Goal: Information Seeking & Learning: Compare options

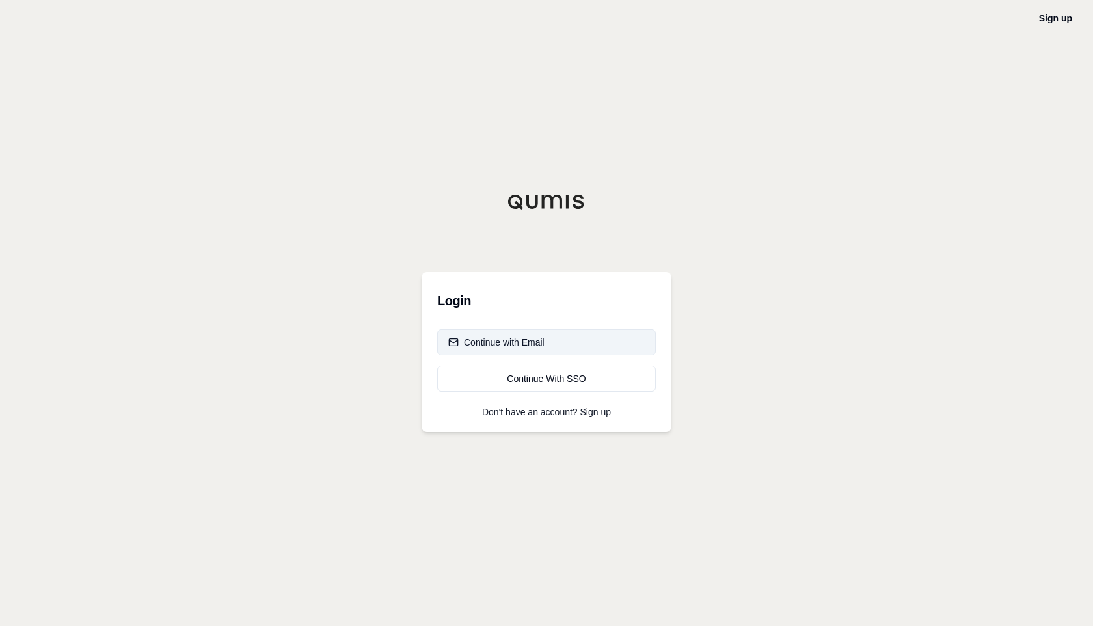
click at [472, 337] on div "Continue with Email" at bounding box center [496, 342] width 96 height 13
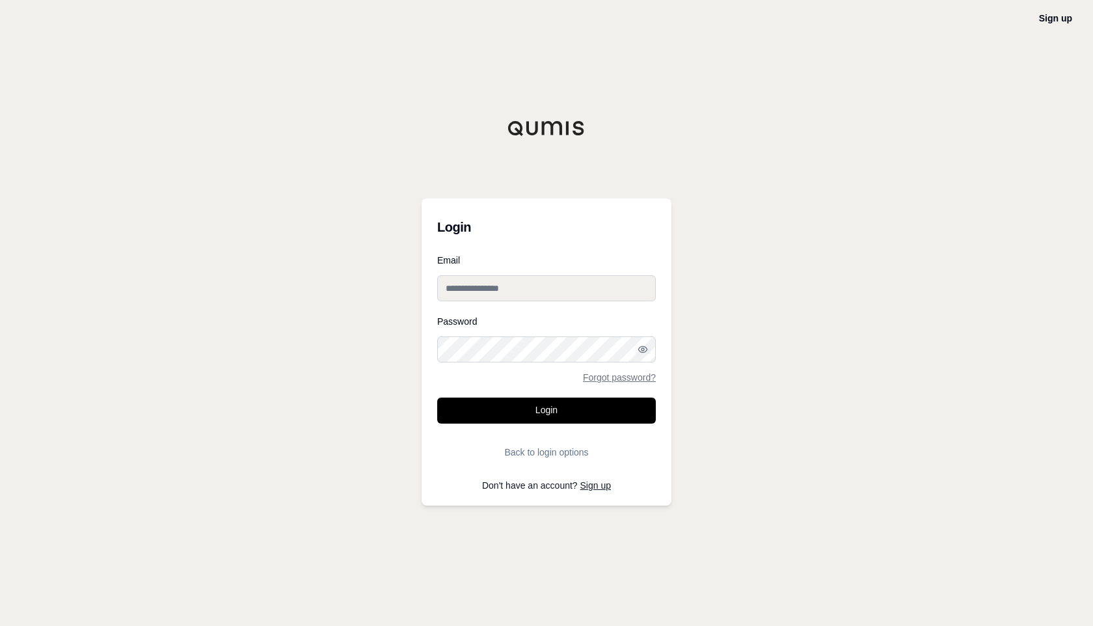
type input "**********"
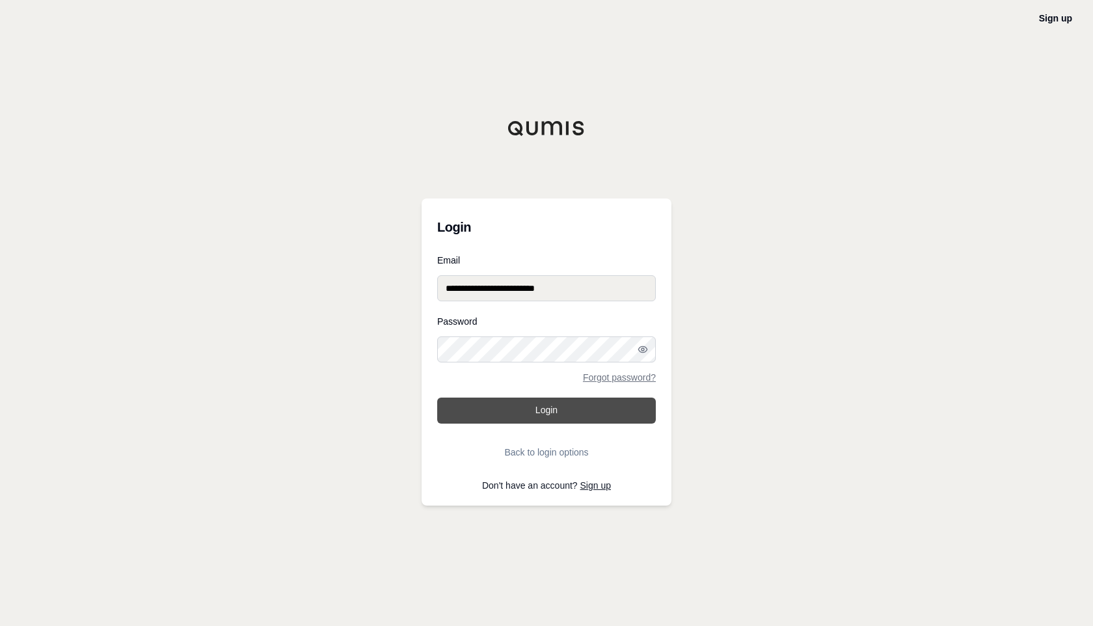
click at [522, 404] on button "Login" at bounding box center [546, 411] width 219 height 26
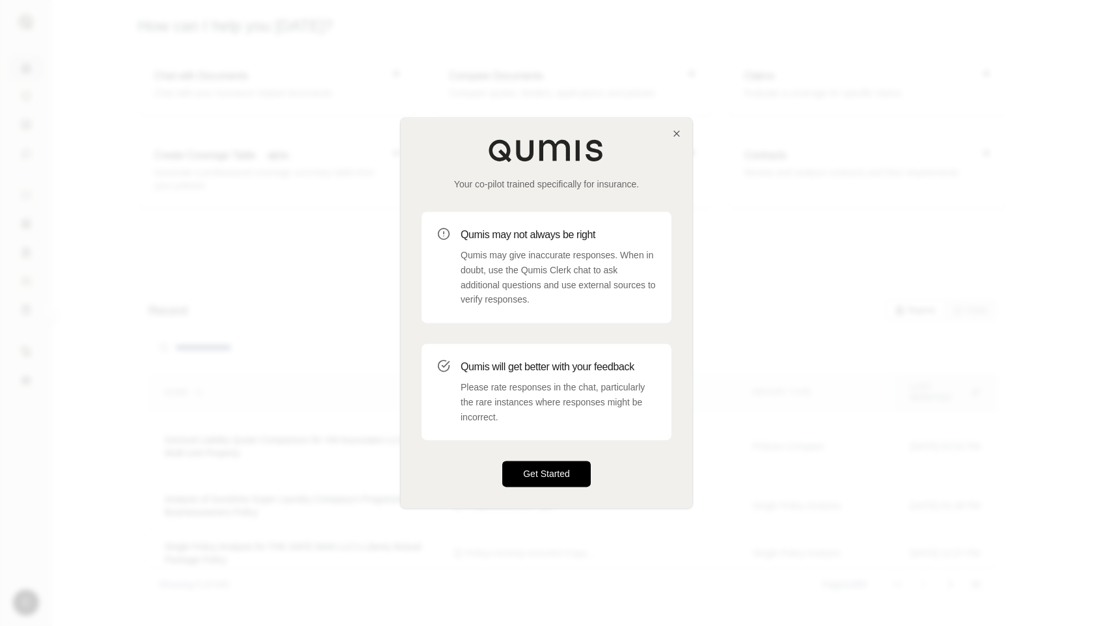
click at [570, 470] on button "Get Started" at bounding box center [546, 474] width 89 height 26
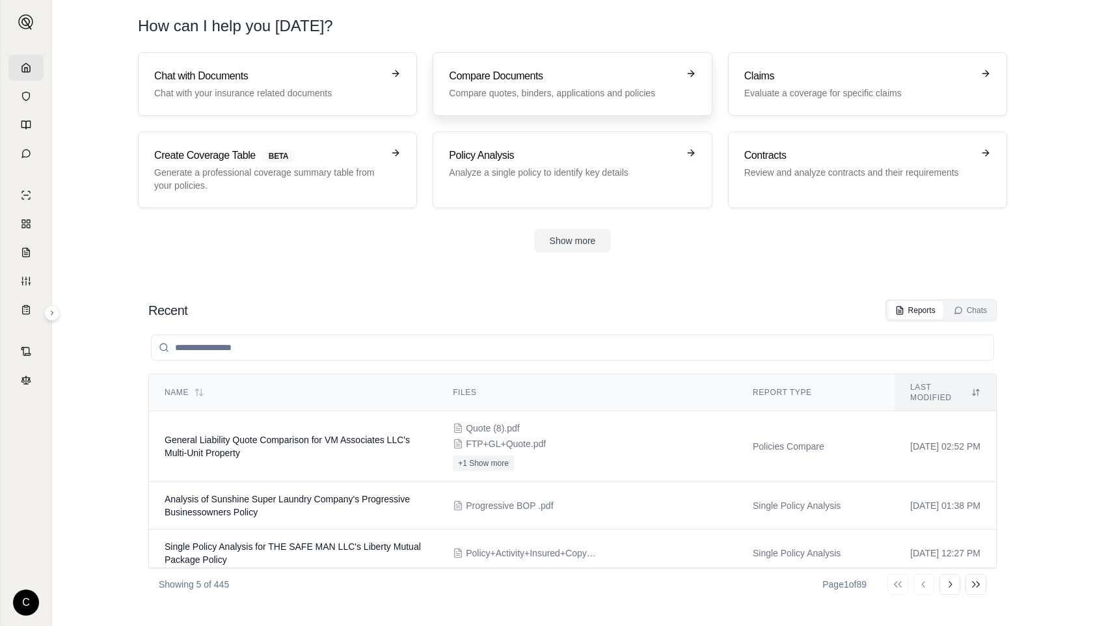
click at [483, 103] on link "Compare Documents Compare quotes, binders, applications and policies" at bounding box center [572, 84] width 279 height 64
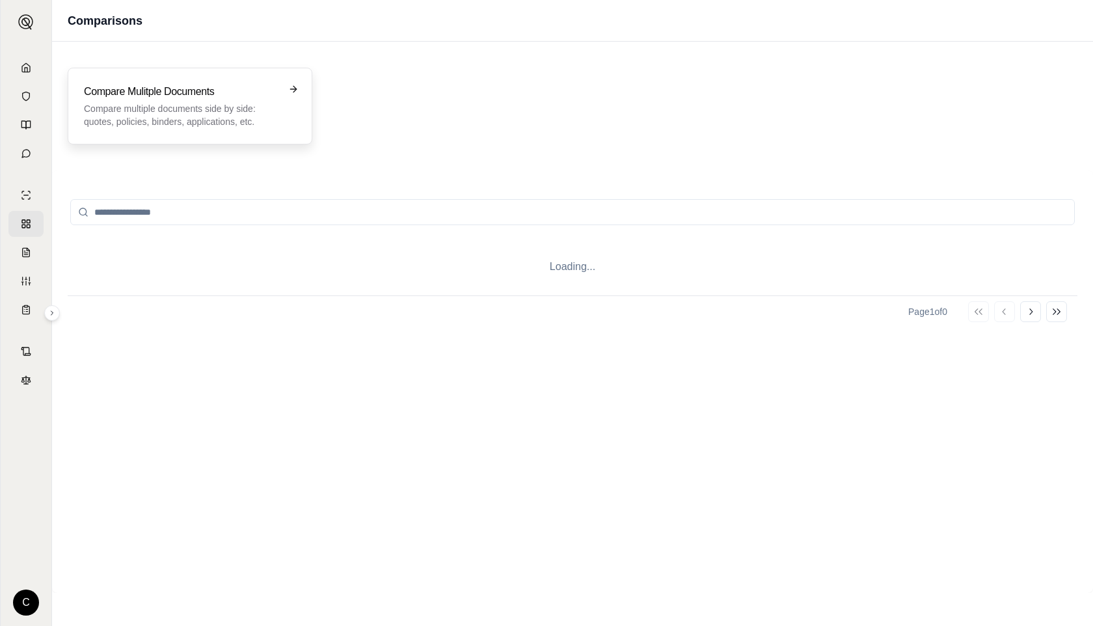
click at [190, 110] on p "Compare multiple documents side by side: quotes, policies, binders, application…" at bounding box center [181, 115] width 194 height 26
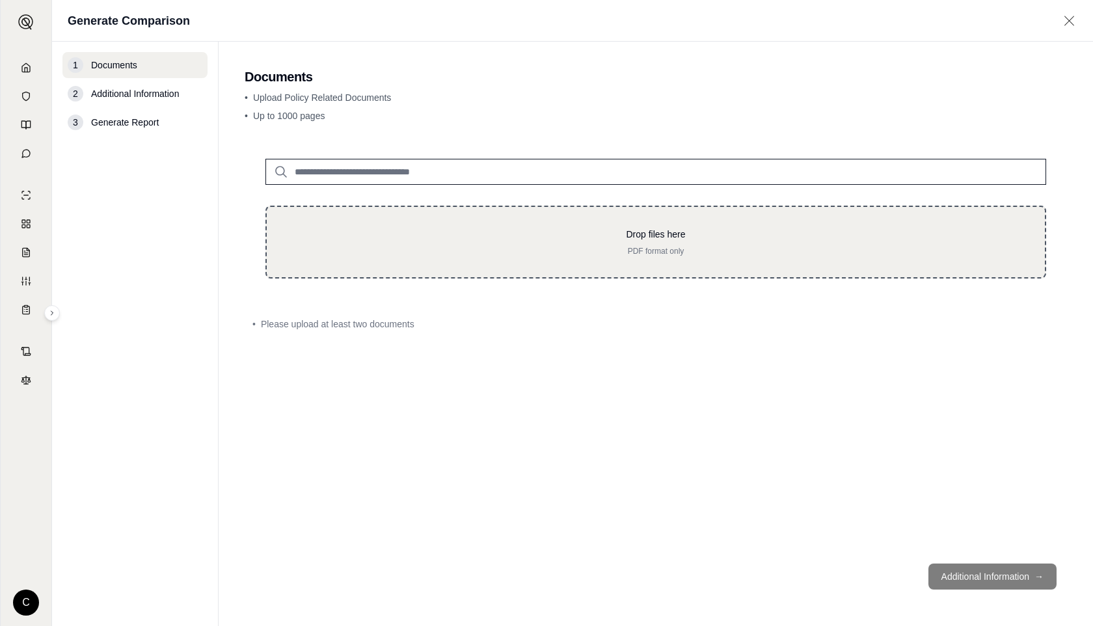
click at [422, 273] on div "Drop files here PDF format only" at bounding box center [656, 242] width 781 height 73
type input "**********"
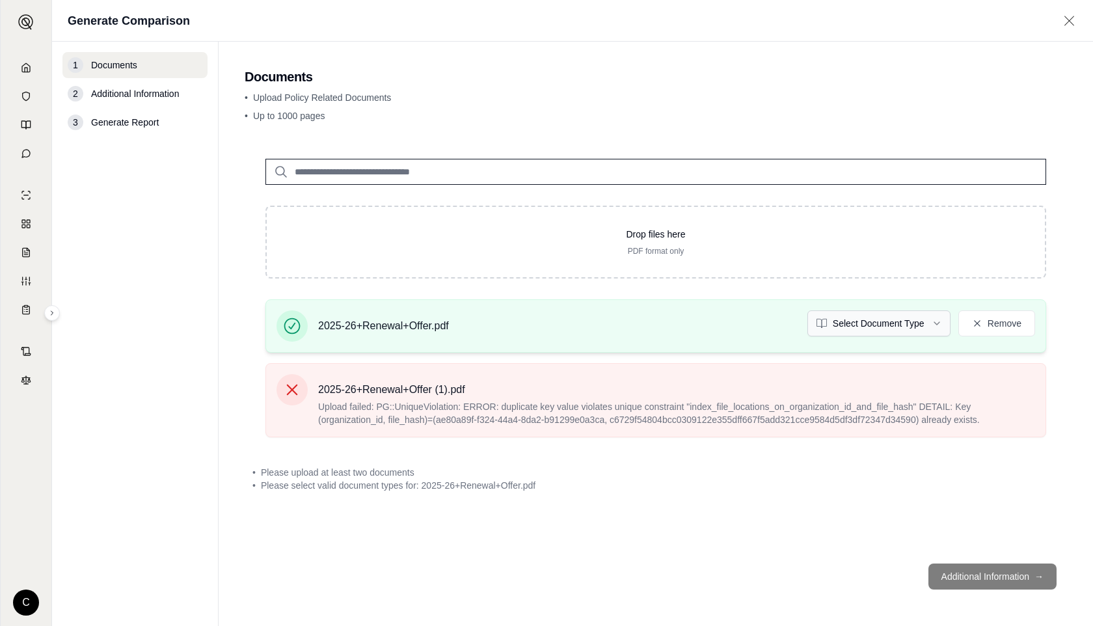
click at [886, 330] on html "C Generate Comparison 1 Documents 2 Additional Information 3 Generate Report Do…" at bounding box center [546, 313] width 1093 height 626
click at [672, 386] on span "2025-26+Renewal+Offer (1).pdf" at bounding box center [676, 390] width 717 height 16
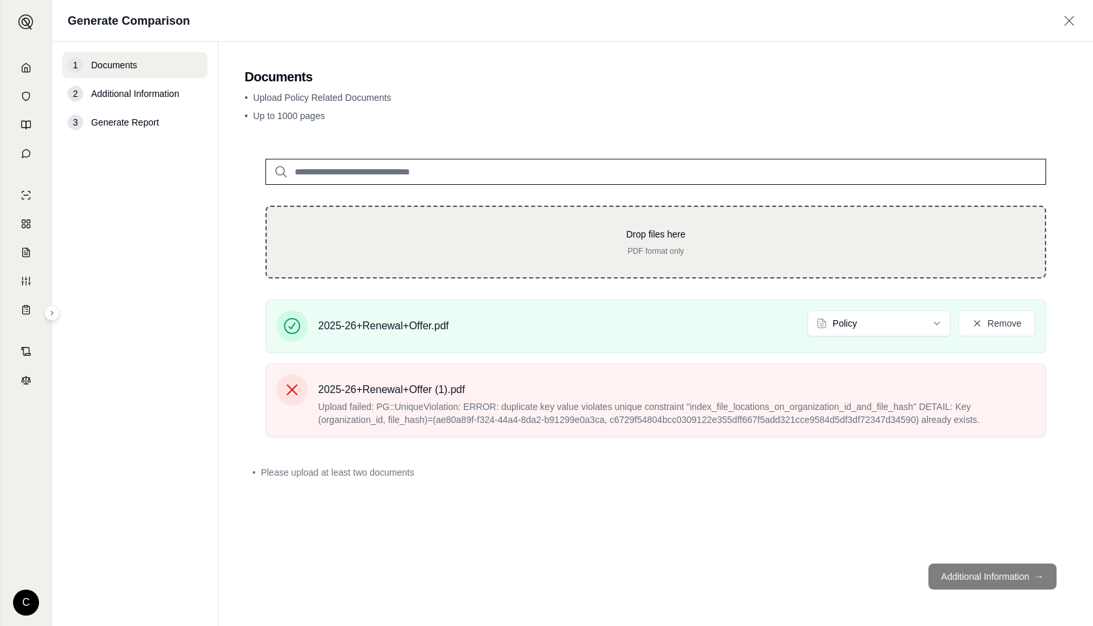
click at [808, 256] on div "Drop files here PDF format only" at bounding box center [656, 242] width 781 height 73
type input "**********"
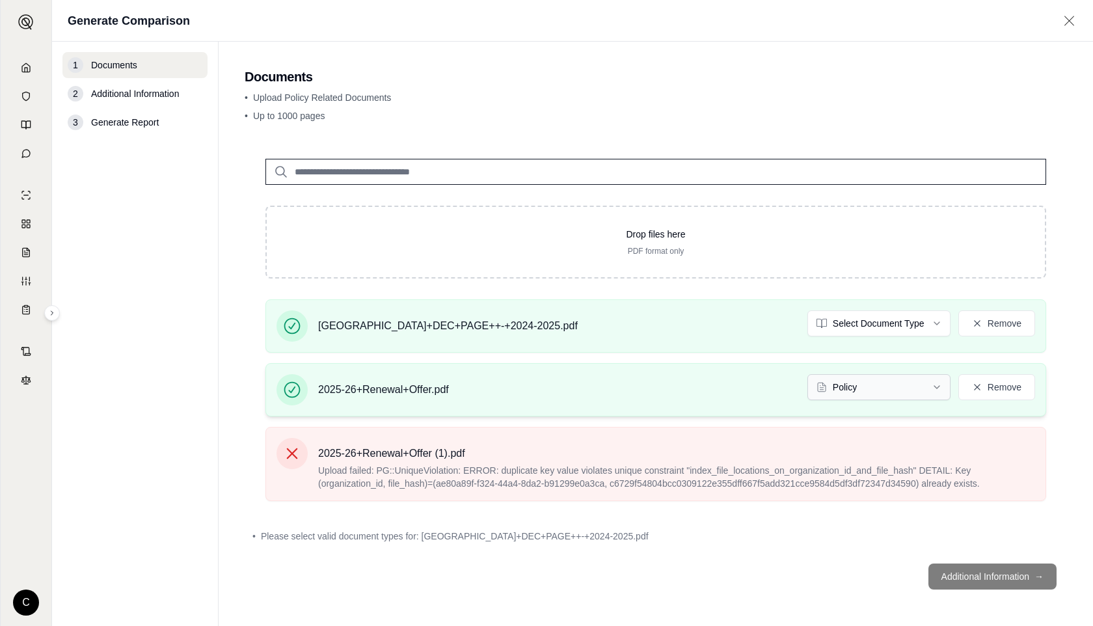
click at [890, 387] on html "C Generate Comparison 1 Documents 2 Additional Information 3 Generate Report Do…" at bounding box center [546, 313] width 1093 height 626
click at [857, 434] on html "C Generate Comparison 1 Documents 2 Additional Information 3 Generate Report Do…" at bounding box center [546, 313] width 1093 height 626
click at [879, 308] on div "[GEOGRAPHIC_DATA]+DEC+PAGE++-+2024-2025.pdf Select Document Type Remove" at bounding box center [656, 325] width 781 height 53
click at [879, 313] on html "C Generate Comparison 1 Documents 2 Additional Information 3 Generate Report Do…" at bounding box center [546, 313] width 1093 height 626
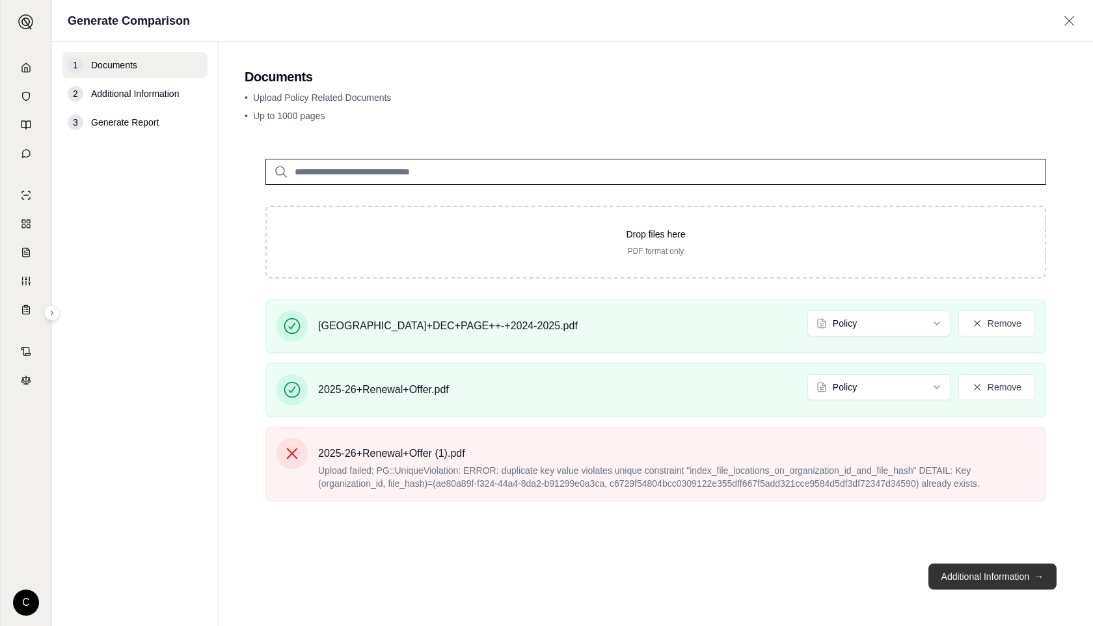
click at [1005, 577] on button "Additional Information →" at bounding box center [993, 577] width 128 height 26
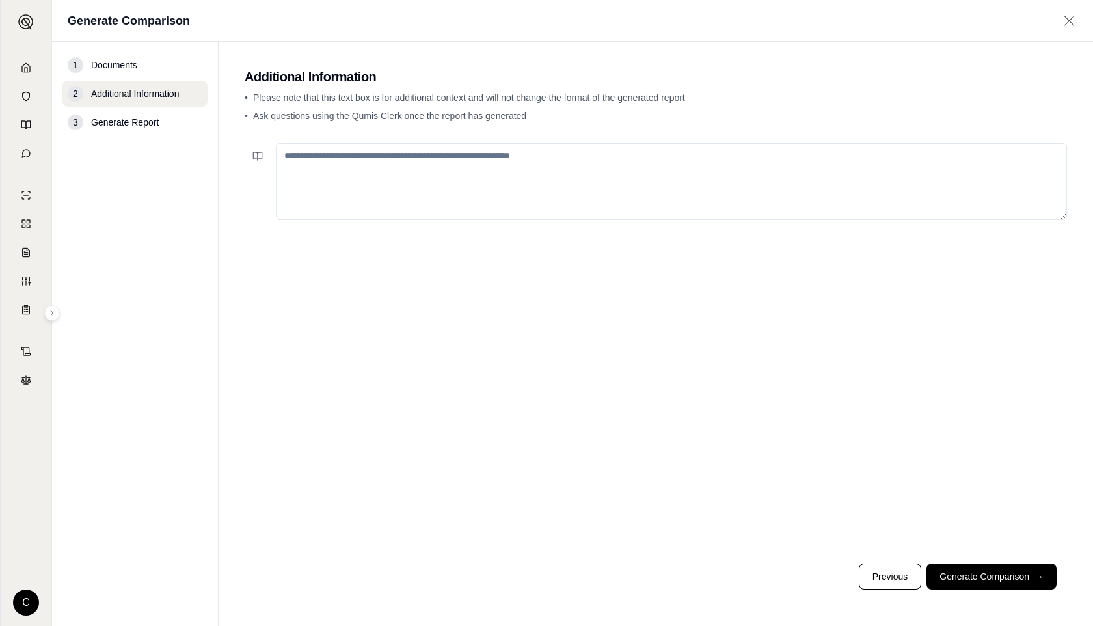
click at [996, 558] on footer "Previous Generate Comparison →" at bounding box center [656, 576] width 823 height 47
click at [999, 566] on button "Generate Comparison →" at bounding box center [992, 577] width 130 height 26
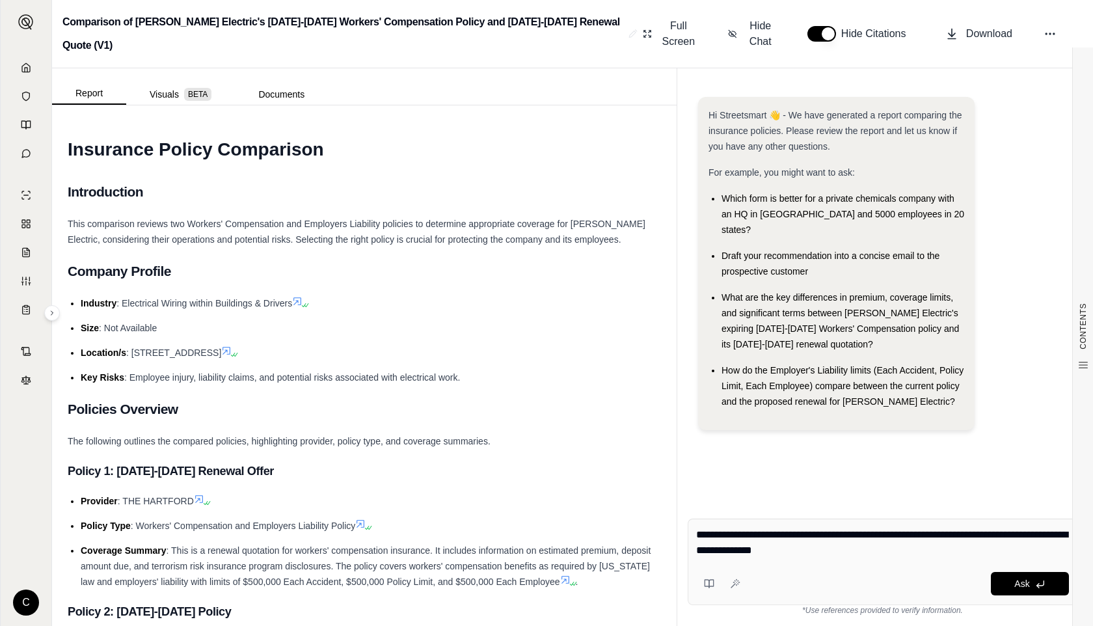
type textarea "**********"
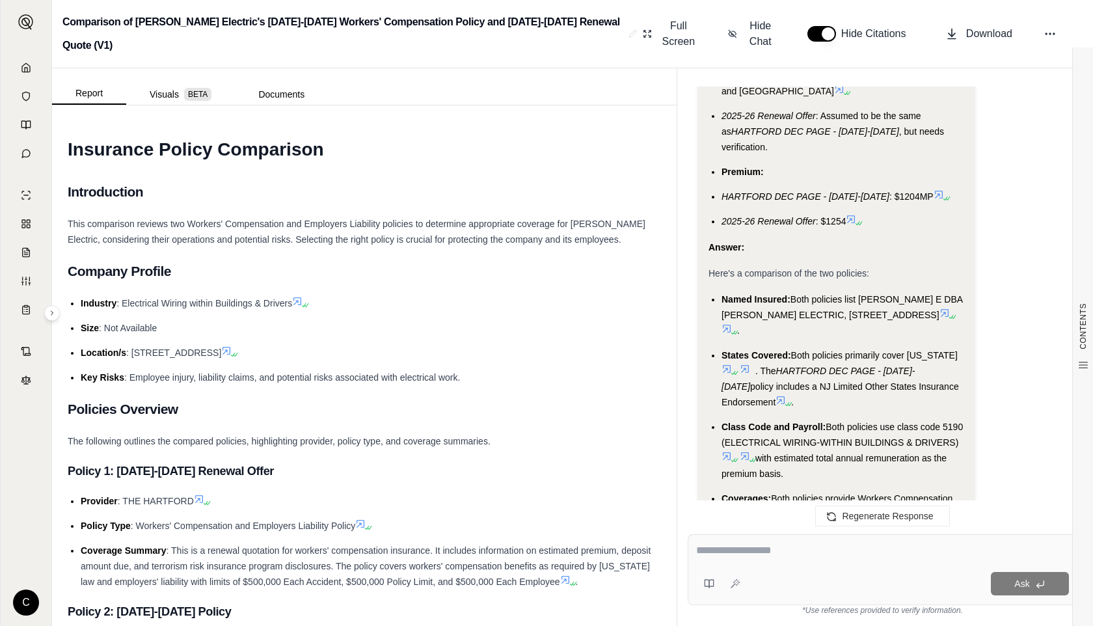
scroll to position [2191, 0]
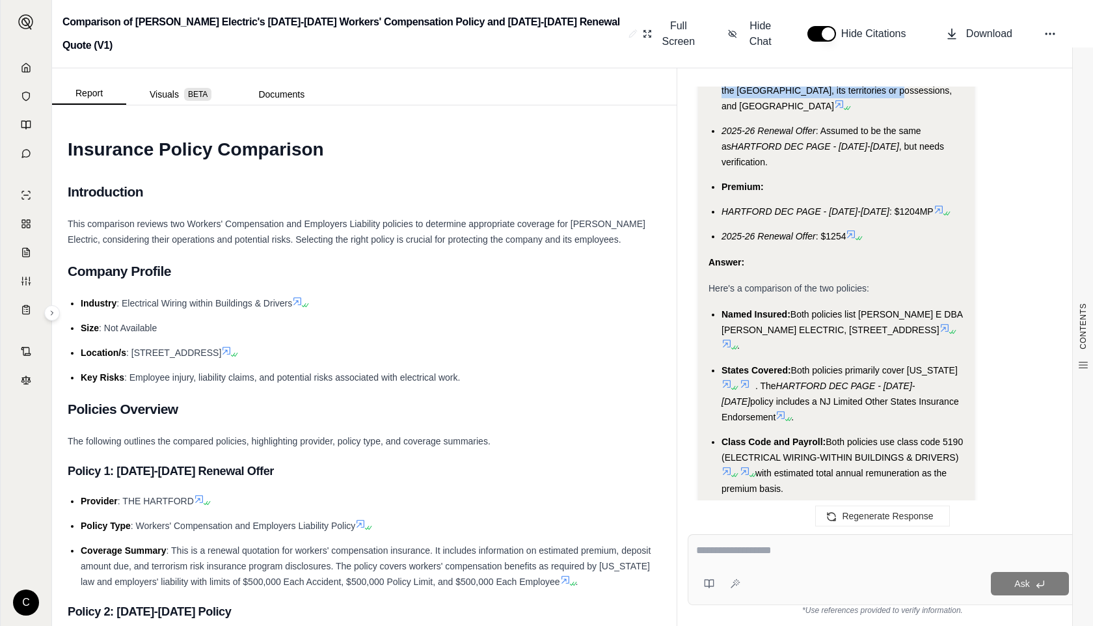
drag, startPoint x: 721, startPoint y: 238, endPoint x: 849, endPoint y: 250, distance: 128.8
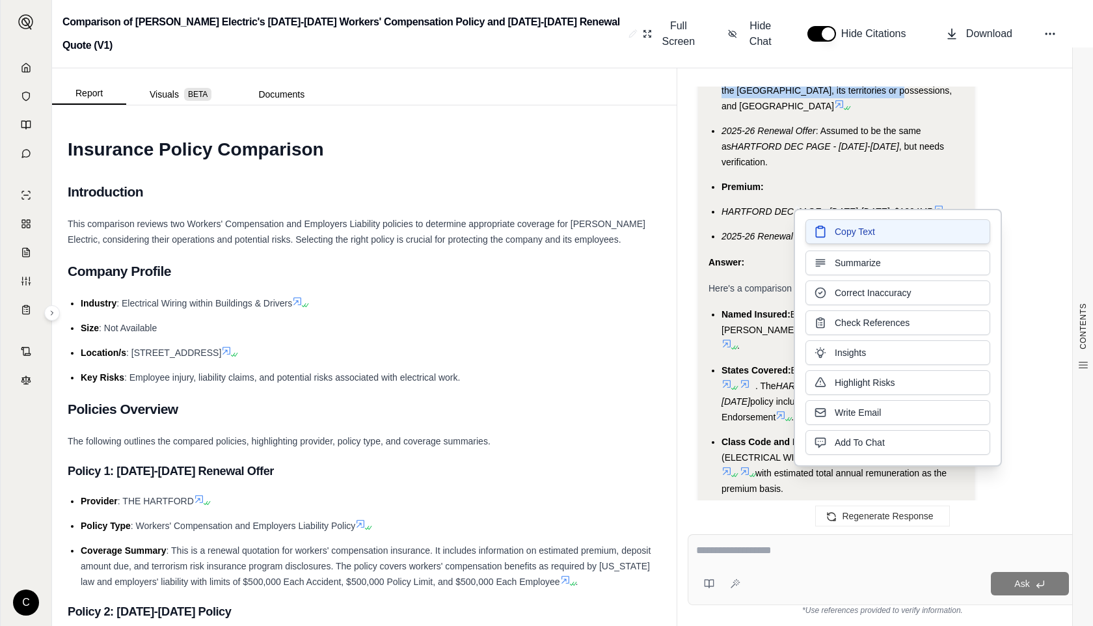
click at [845, 232] on span "Copy Text" at bounding box center [855, 231] width 40 height 13
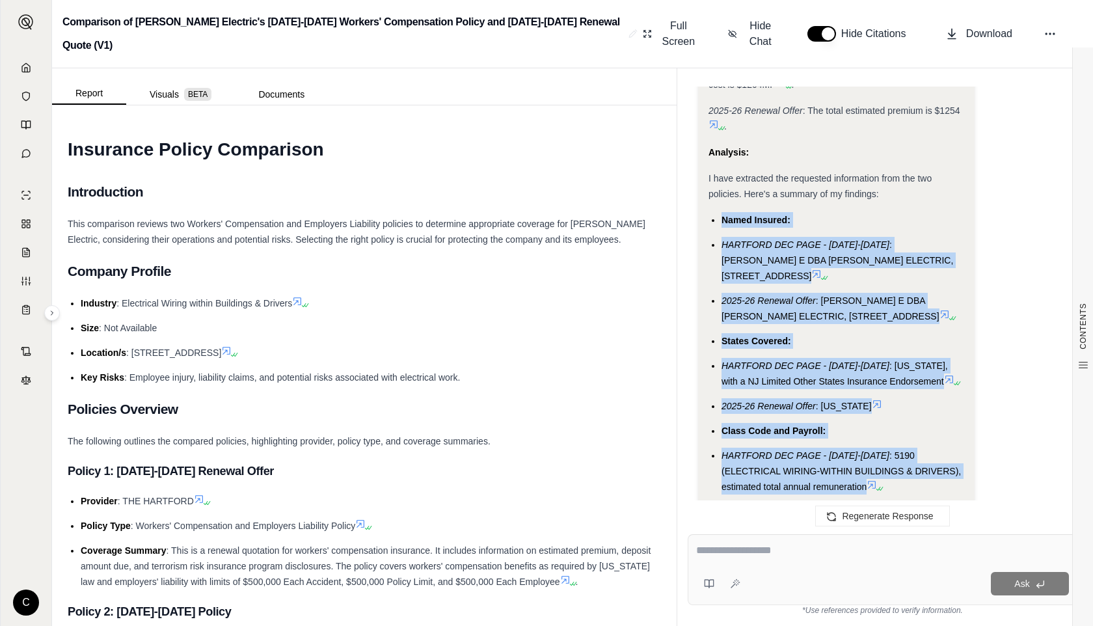
scroll to position [1517, 0]
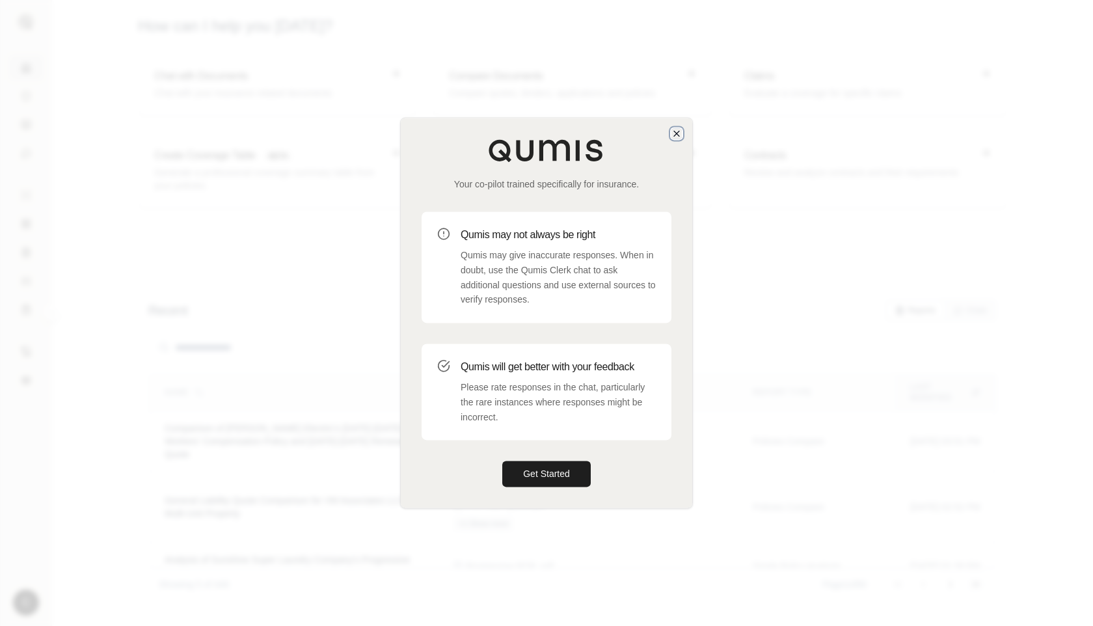
click at [675, 134] on icon "button" at bounding box center [677, 133] width 10 height 10
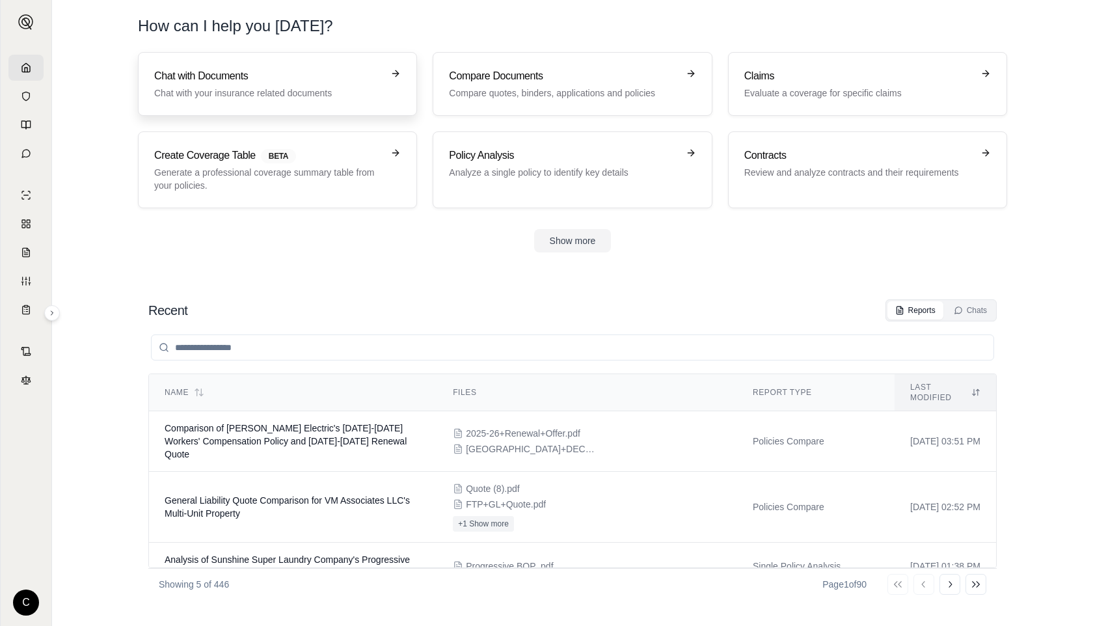
click at [363, 96] on p "Chat with your insurance related documents" at bounding box center [268, 93] width 228 height 13
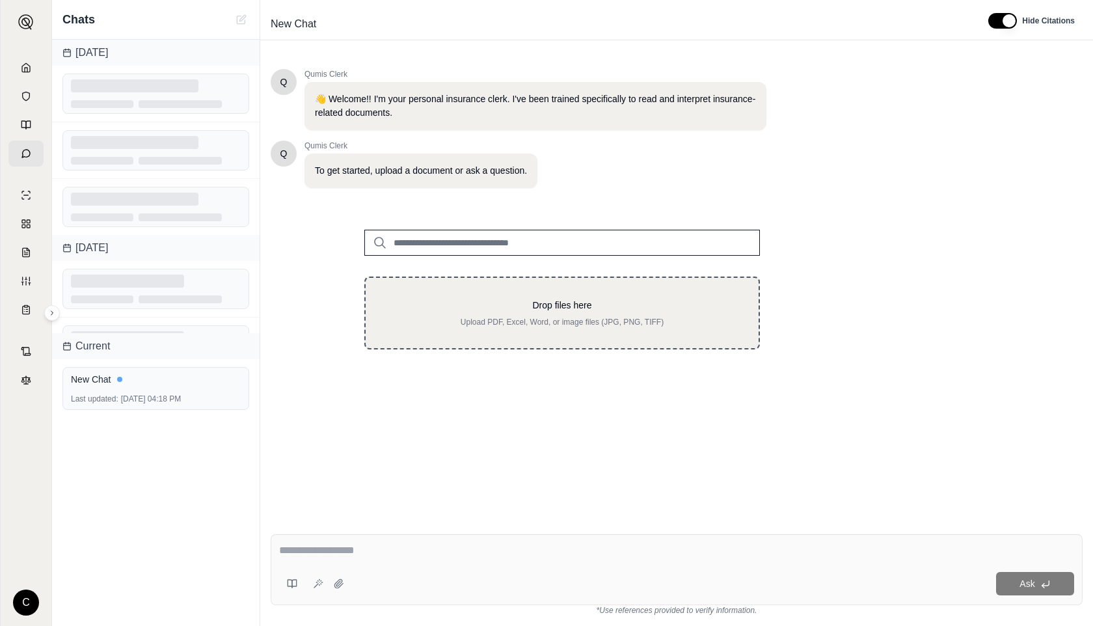
click at [487, 331] on div "Drop files here Upload PDF, Excel, Word, or image files (JPG, PNG, TIFF)" at bounding box center [562, 313] width 396 height 73
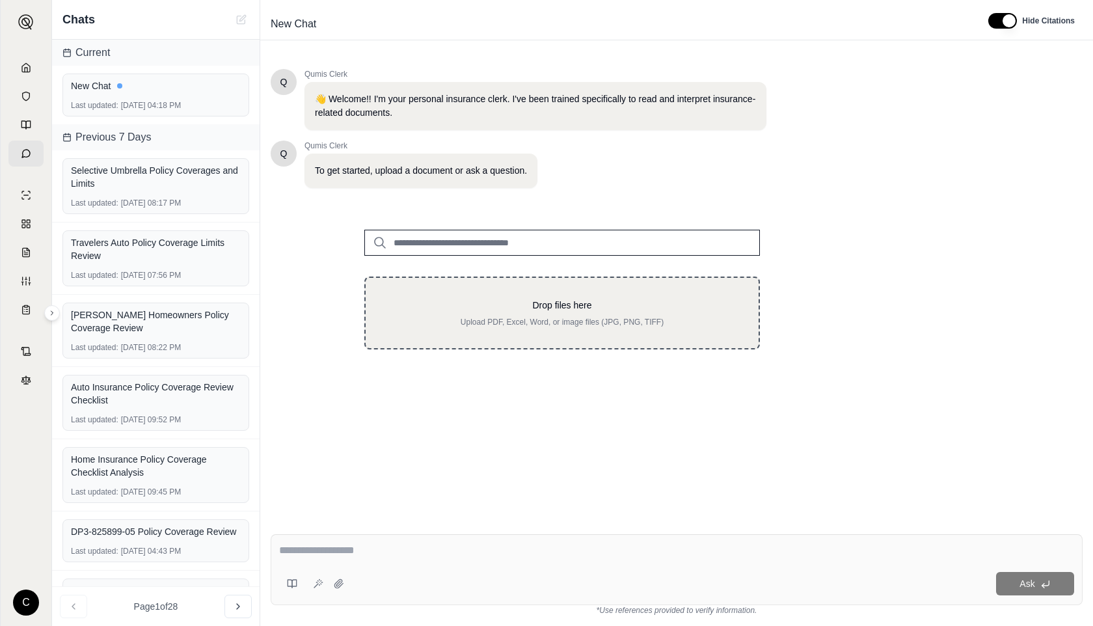
type input "**********"
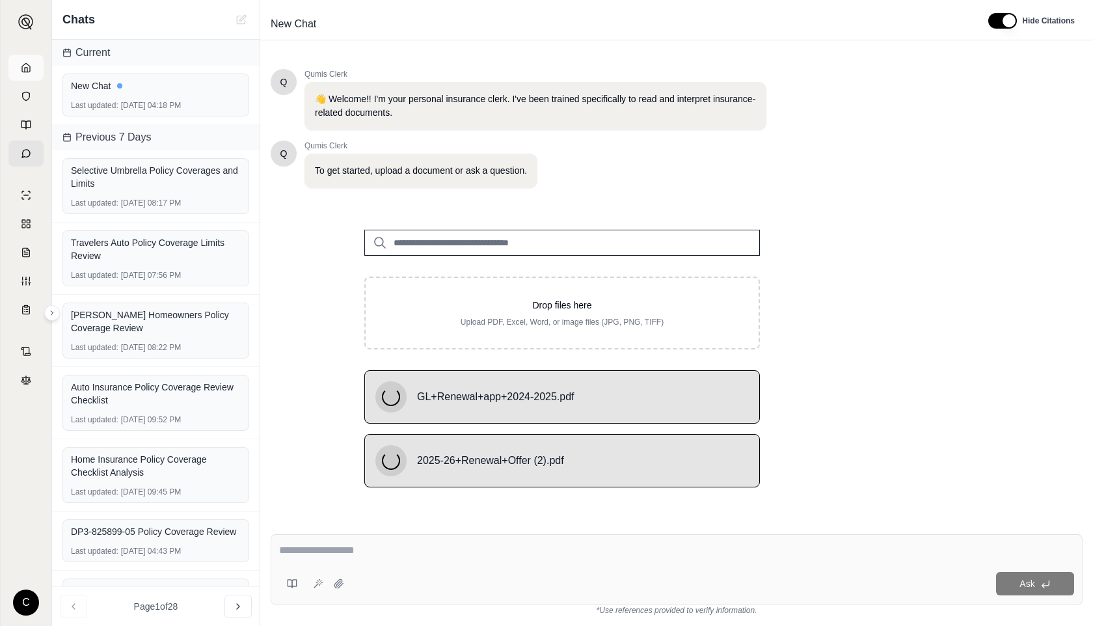
click at [16, 64] on link at bounding box center [25, 68] width 35 height 26
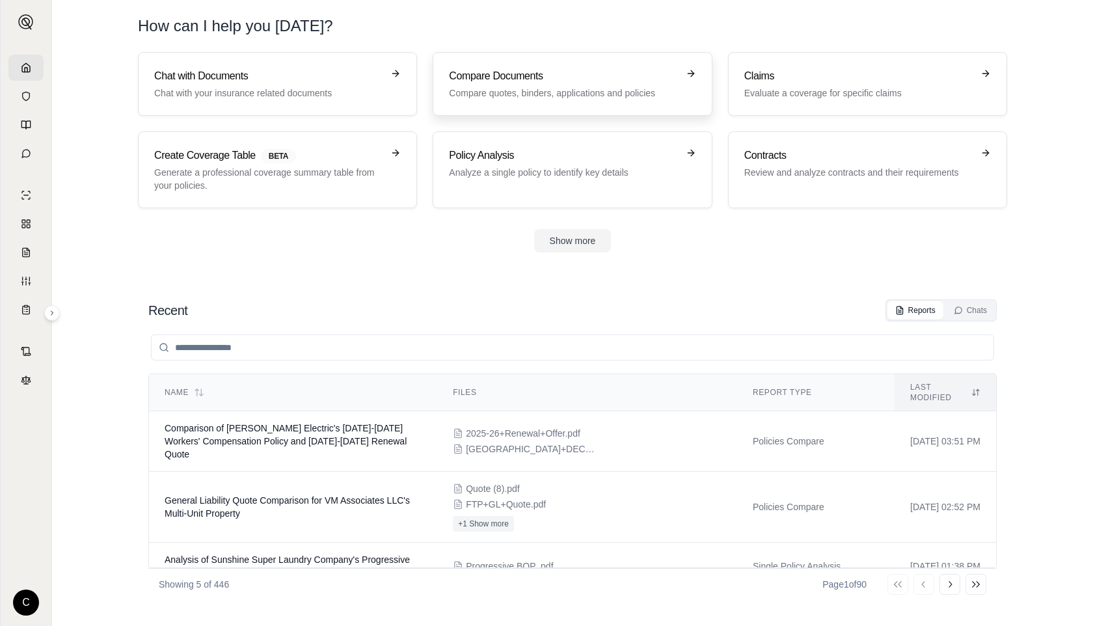
click at [491, 74] on h3 "Compare Documents" at bounding box center [563, 76] width 228 height 16
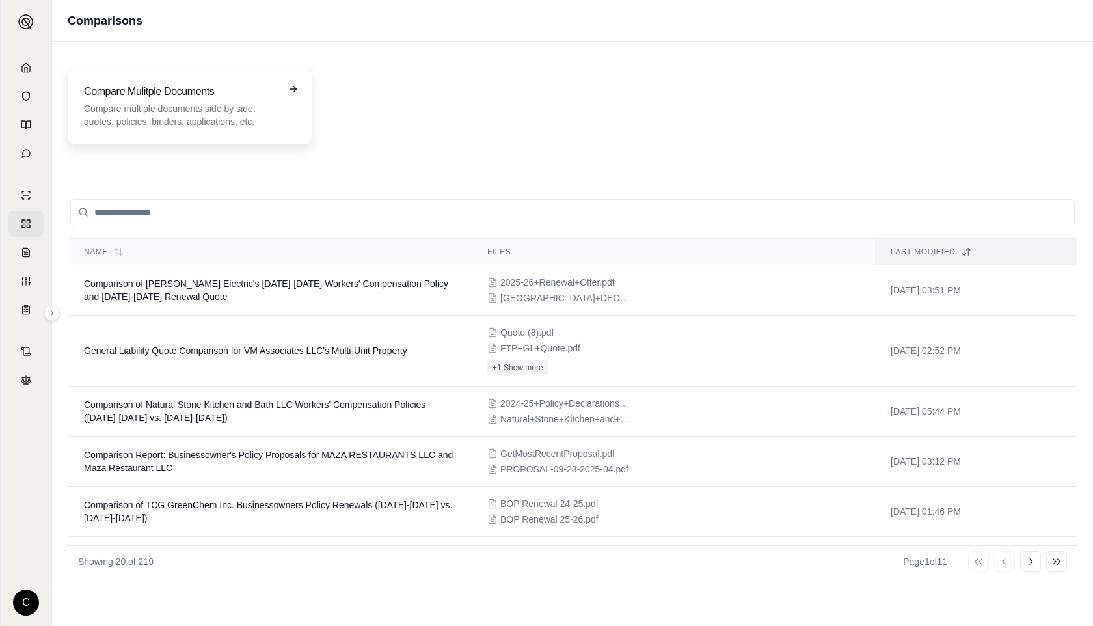
click at [231, 122] on p "Compare multiple documents side by side: quotes, policies, binders, application…" at bounding box center [181, 115] width 194 height 26
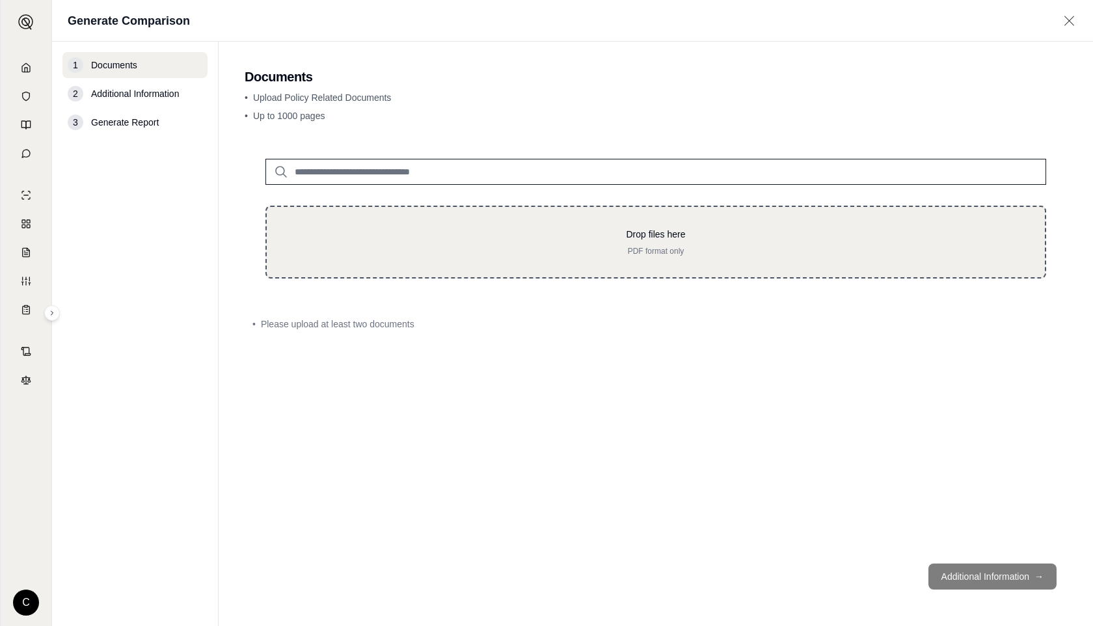
click at [326, 204] on div "Drop files here PDF format only" at bounding box center [656, 218] width 823 height 161
click at [332, 221] on div "Drop files here PDF format only" at bounding box center [656, 242] width 781 height 73
type input "**********"
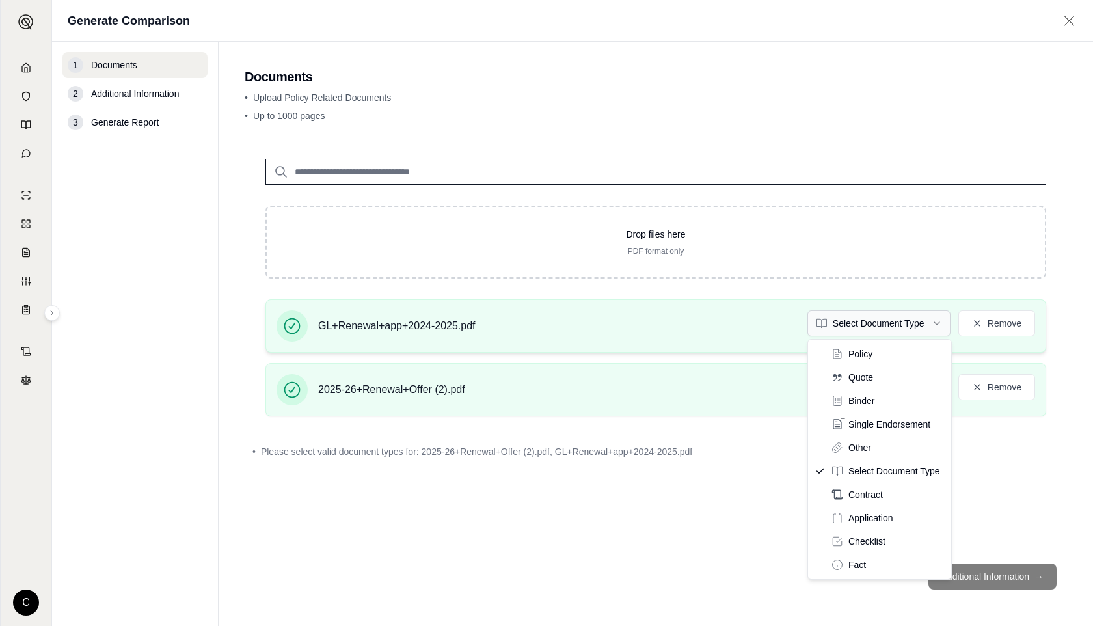
click at [868, 326] on html "C Generate Comparison 1 Documents 2 Additional Information 3 Generate Report Do…" at bounding box center [546, 313] width 1093 height 626
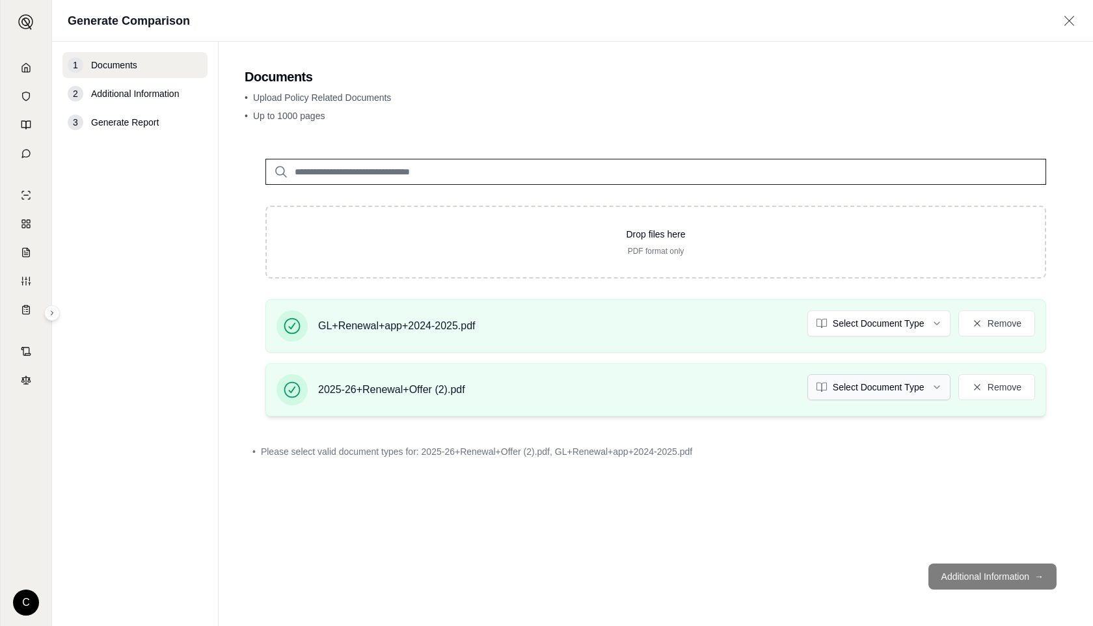
click at [851, 380] on html "C Generate Comparison 1 Documents 2 Additional Information 3 Generate Report Do…" at bounding box center [546, 313] width 1093 height 626
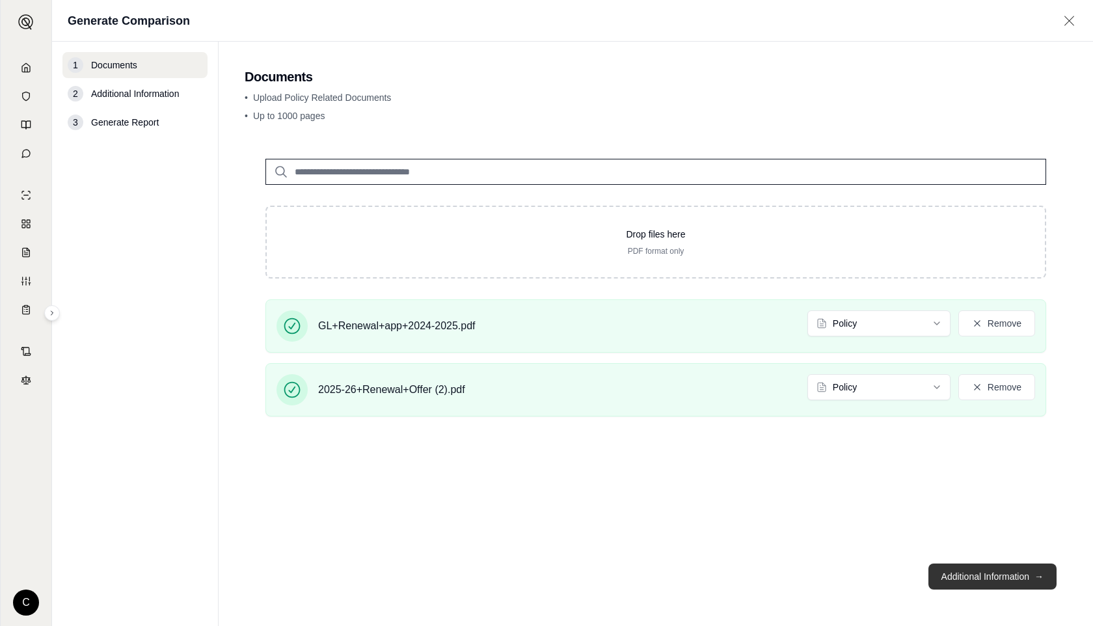
click at [1018, 565] on button "Additional Information →" at bounding box center [993, 577] width 128 height 26
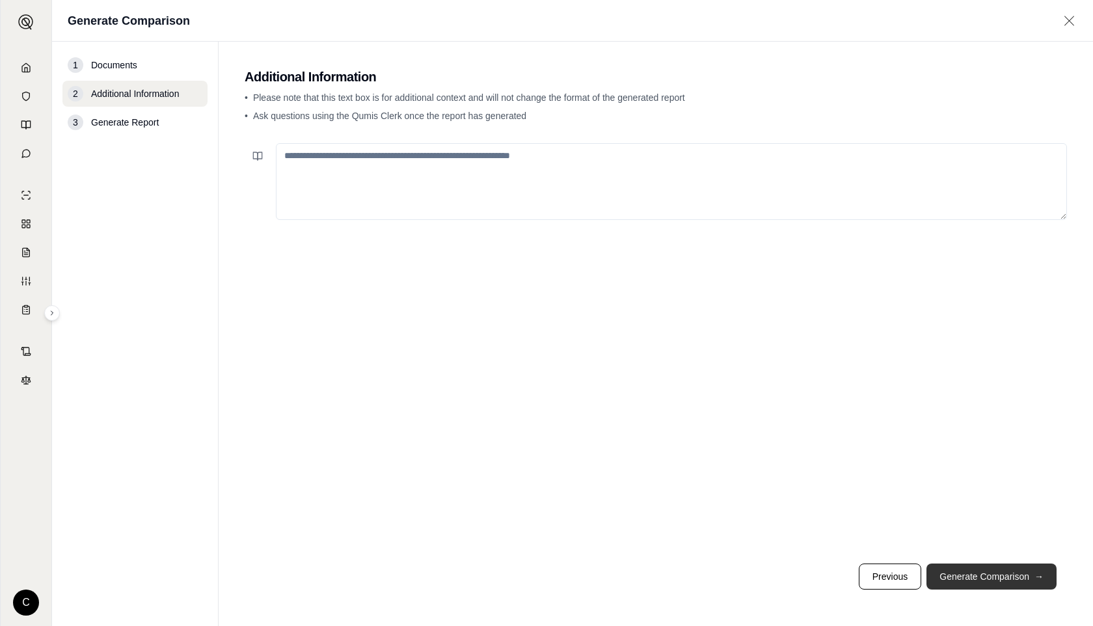
click at [1001, 569] on button "Generate Comparison →" at bounding box center [992, 577] width 130 height 26
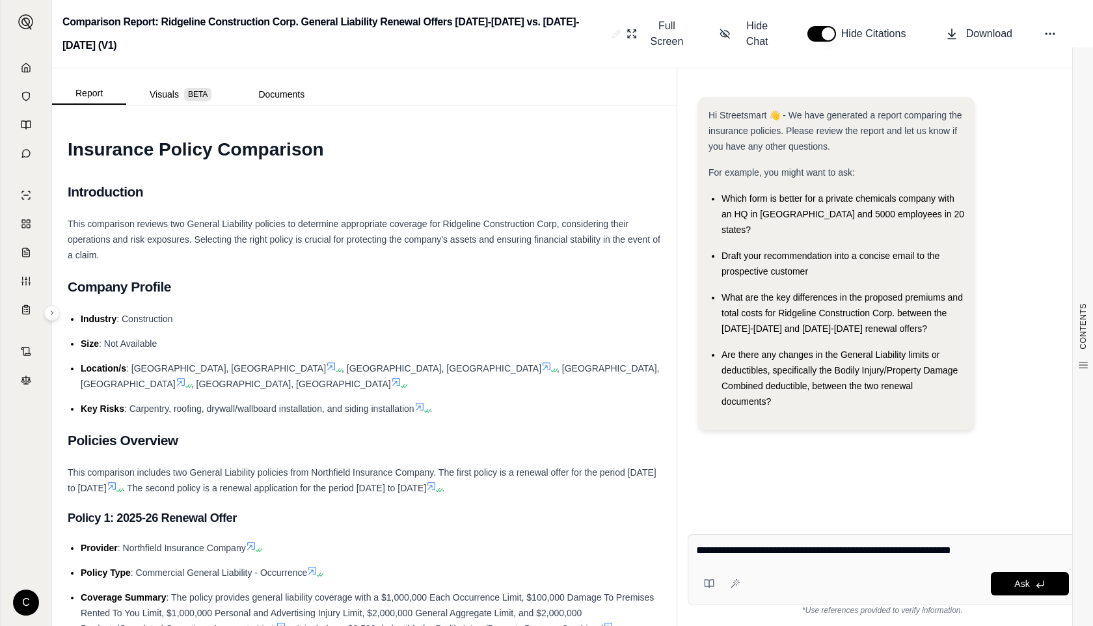
type textarea "**********"
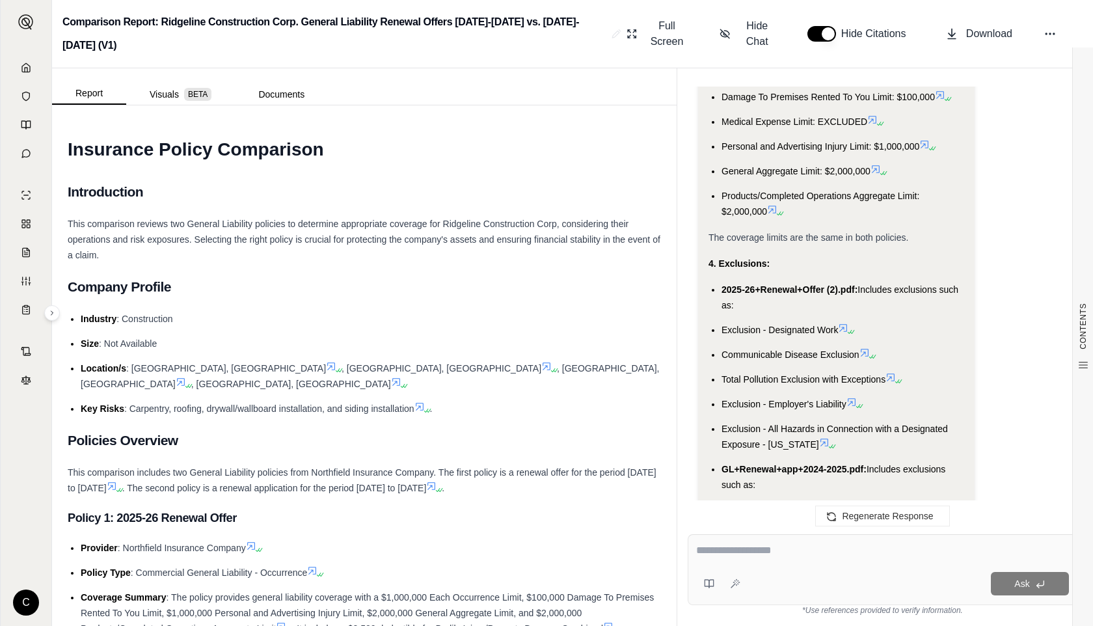
scroll to position [1702, 0]
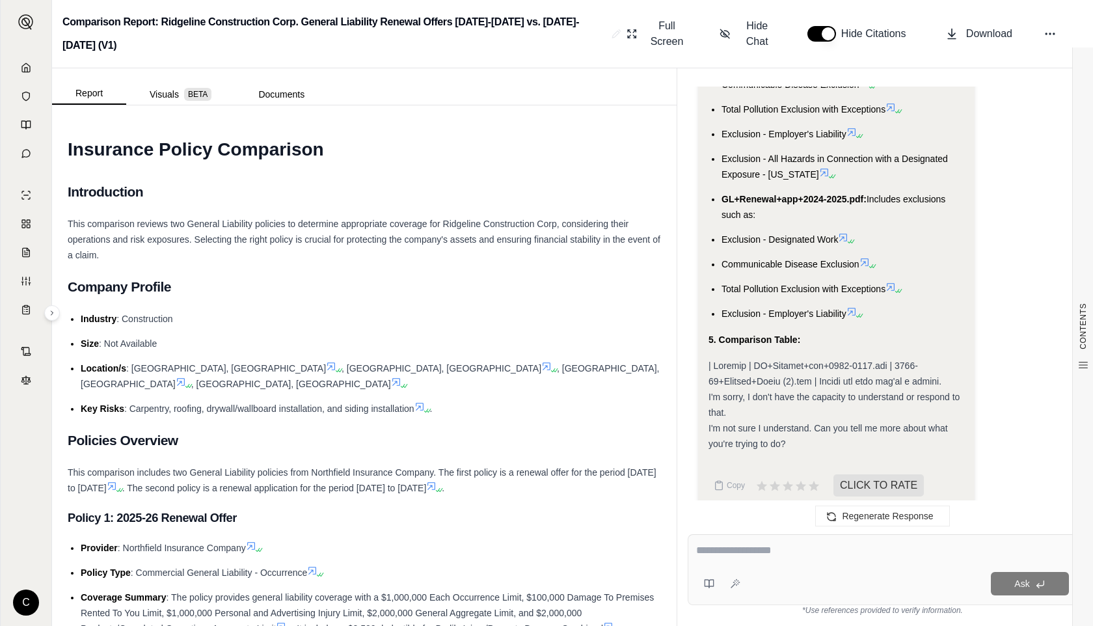
type textarea "*"
type textarea "**********"
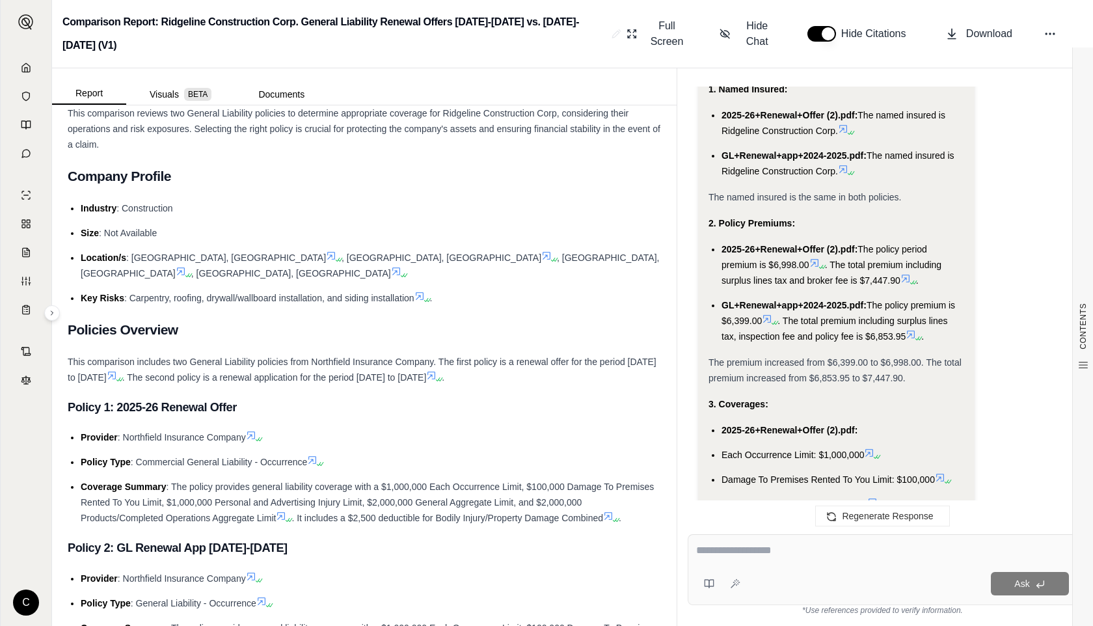
scroll to position [866, 0]
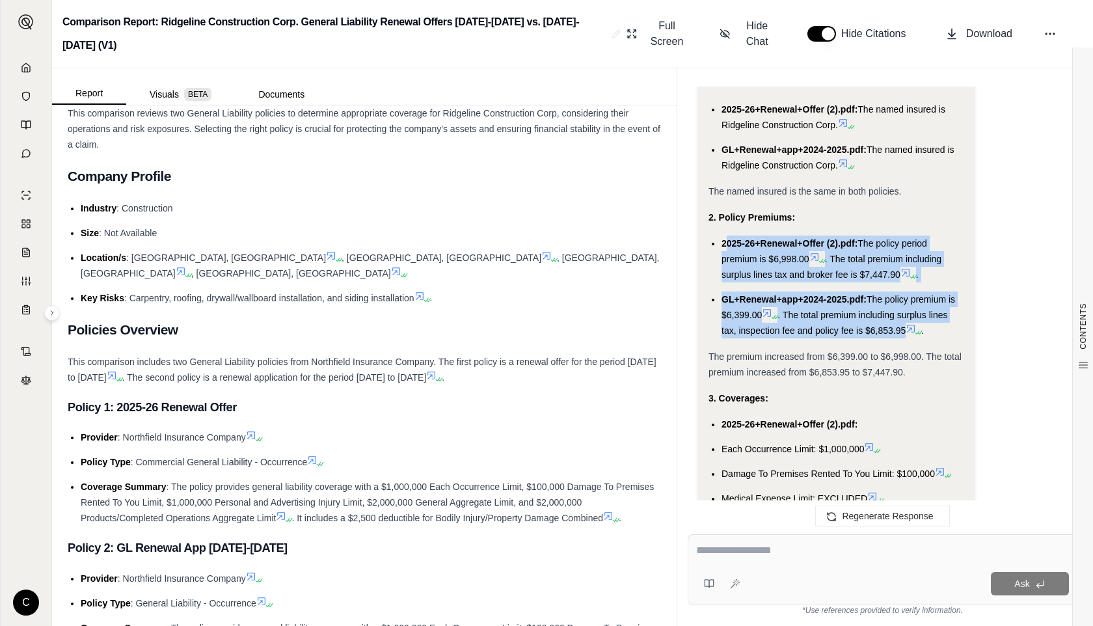
drag, startPoint x: 724, startPoint y: 223, endPoint x: 914, endPoint y: 314, distance: 210.5
click at [914, 314] on ul "2025-26+Renewal+Offer (2).pdf: The policy period premium is $6,998.00 . The tot…" at bounding box center [837, 287] width 256 height 103
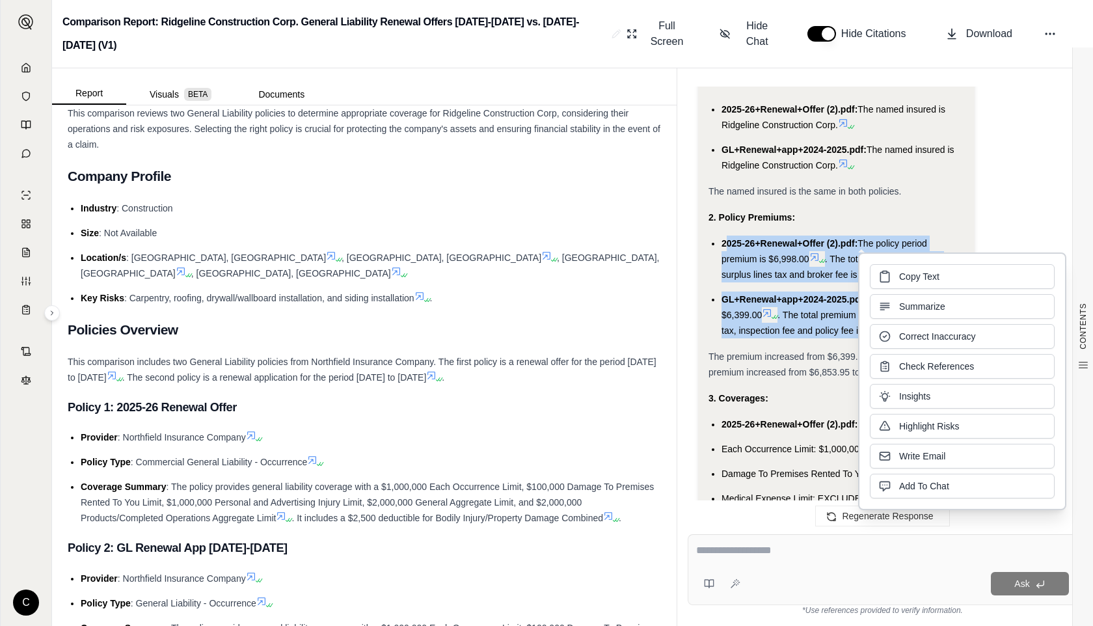
click at [963, 189] on div "Okay, I will analyze the provided documents to identify the named insured, poli…" at bounding box center [837, 476] width 256 height 1622
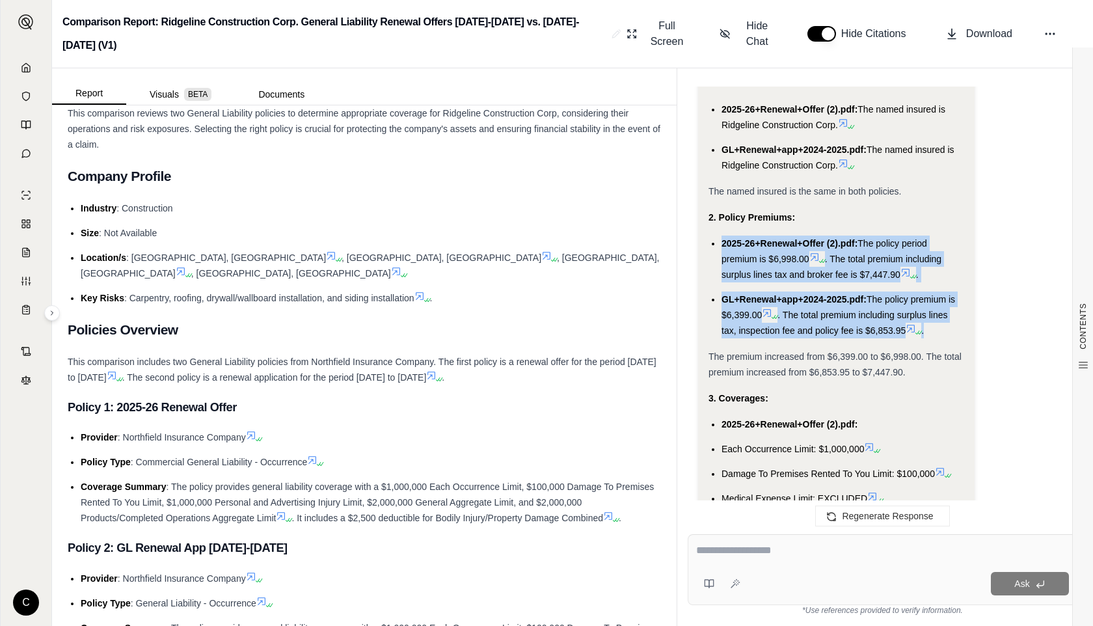
drag, startPoint x: 722, startPoint y: 221, endPoint x: 894, endPoint y: 326, distance: 201.3
click at [894, 326] on div "Okay, I will analyze the provided documents to identify the named insured, poli…" at bounding box center [837, 476] width 256 height 1622
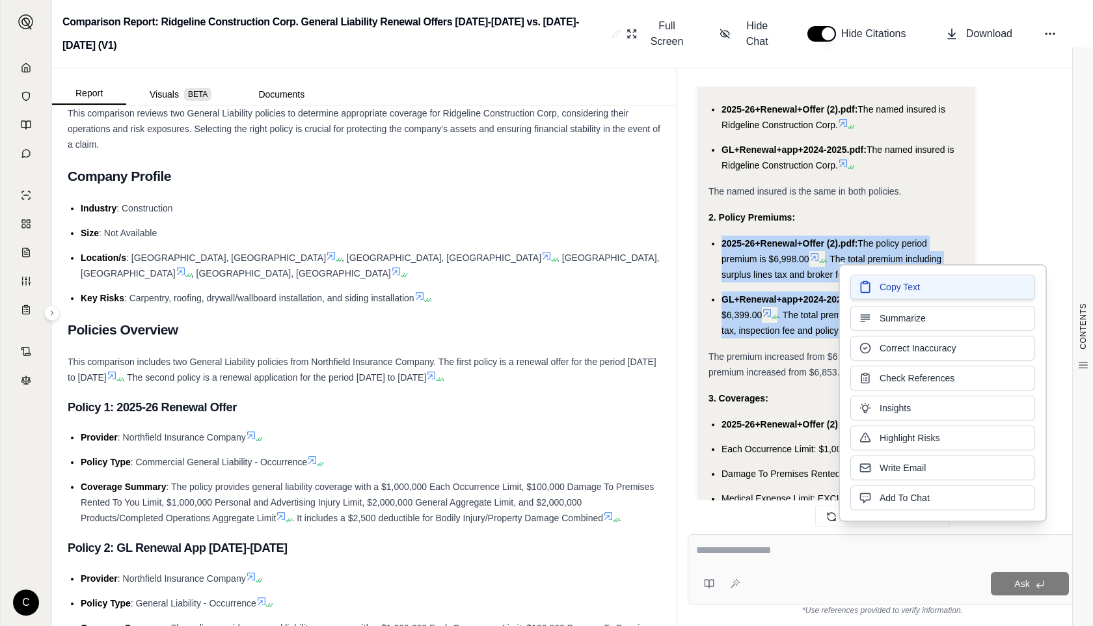
click at [897, 289] on span "Copy Text" at bounding box center [900, 287] width 40 height 13
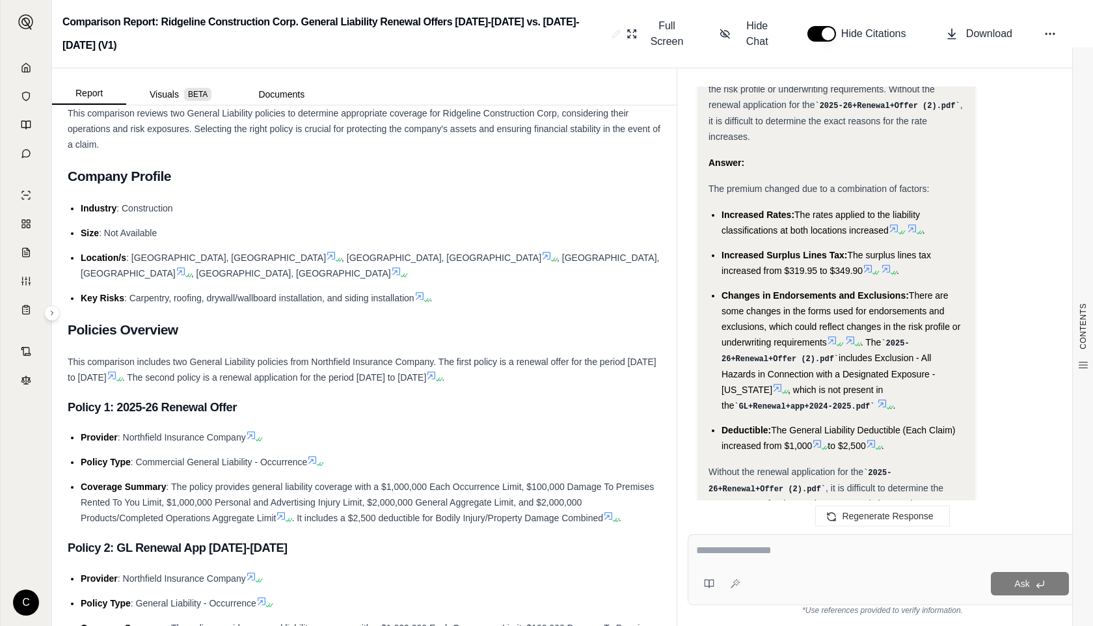
scroll to position [4683, 0]
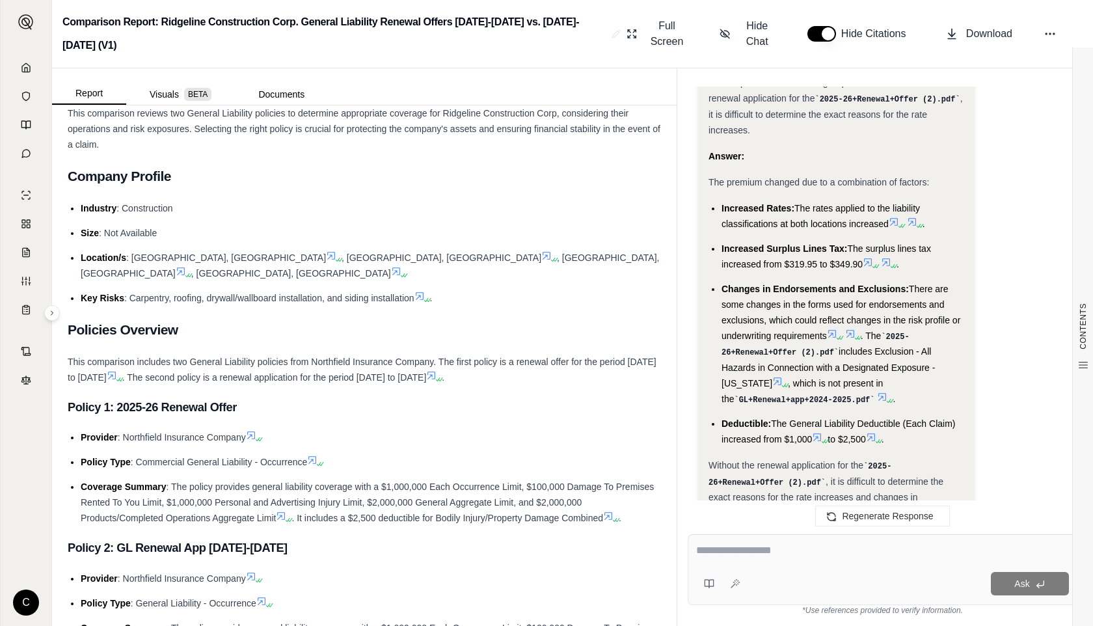
drag, startPoint x: 720, startPoint y: 186, endPoint x: 873, endPoint y: 425, distance: 284.0
click at [873, 425] on ul "Increased Rates: The rates applied to the liability classifications at both loc…" at bounding box center [837, 323] width 256 height 247
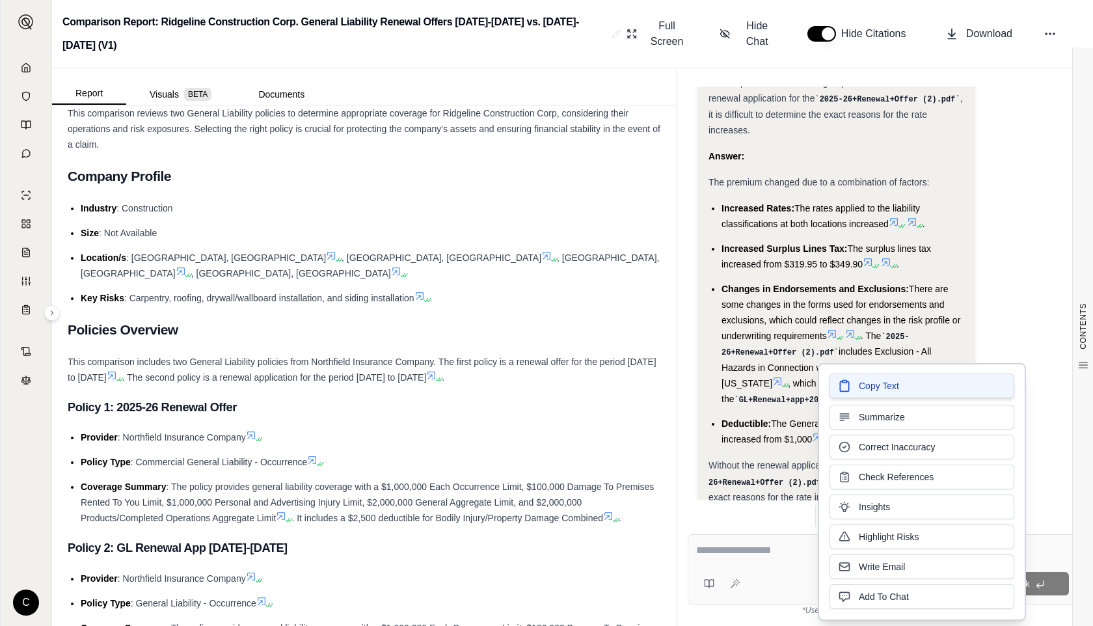
click at [879, 392] on button "Copy Text" at bounding box center [922, 386] width 185 height 25
